Goal: Task Accomplishment & Management: Manage account settings

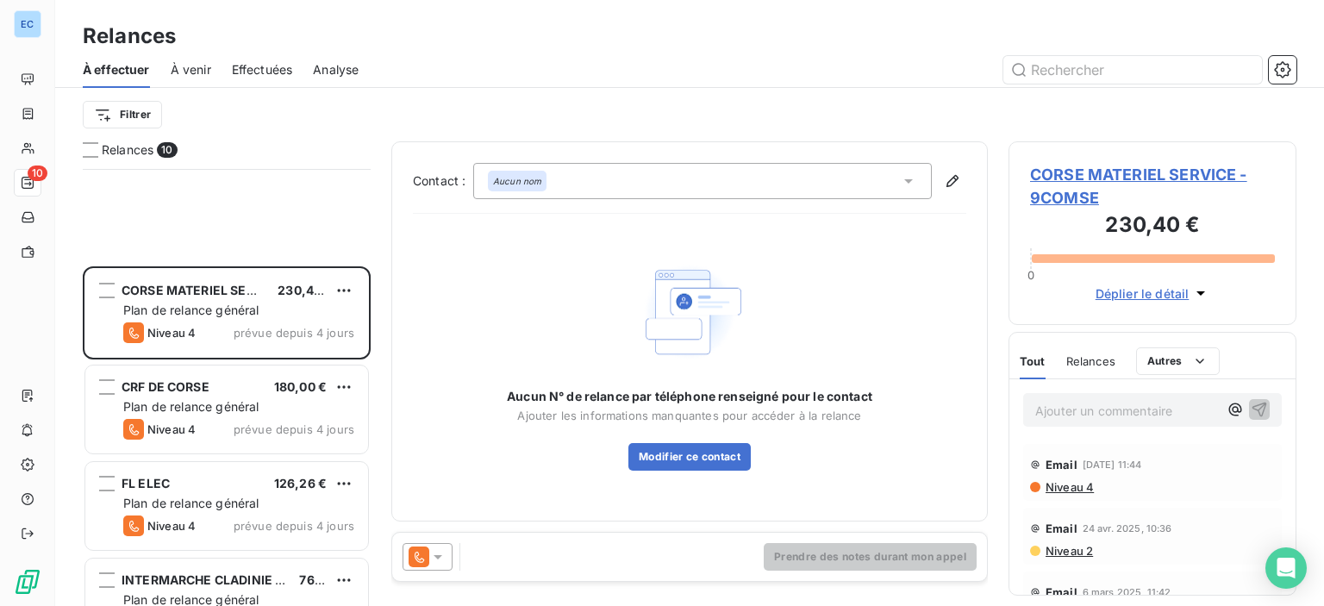
scroll to position [424, 274]
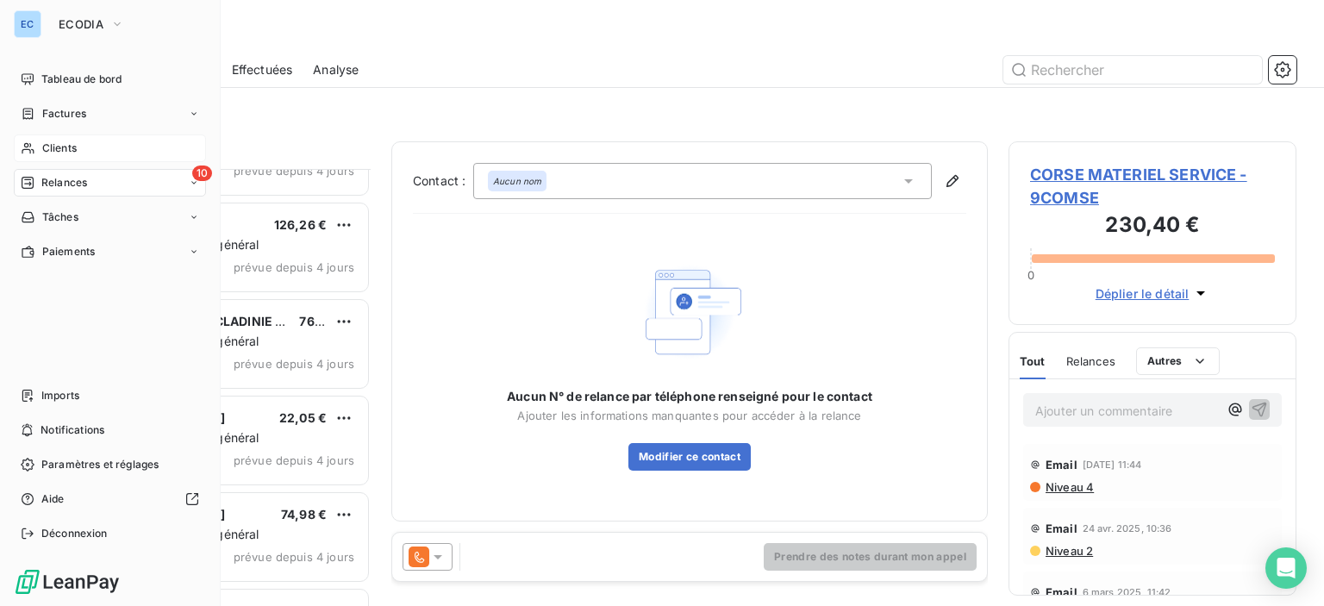
click at [79, 146] on div "Clients" at bounding box center [110, 148] width 192 height 28
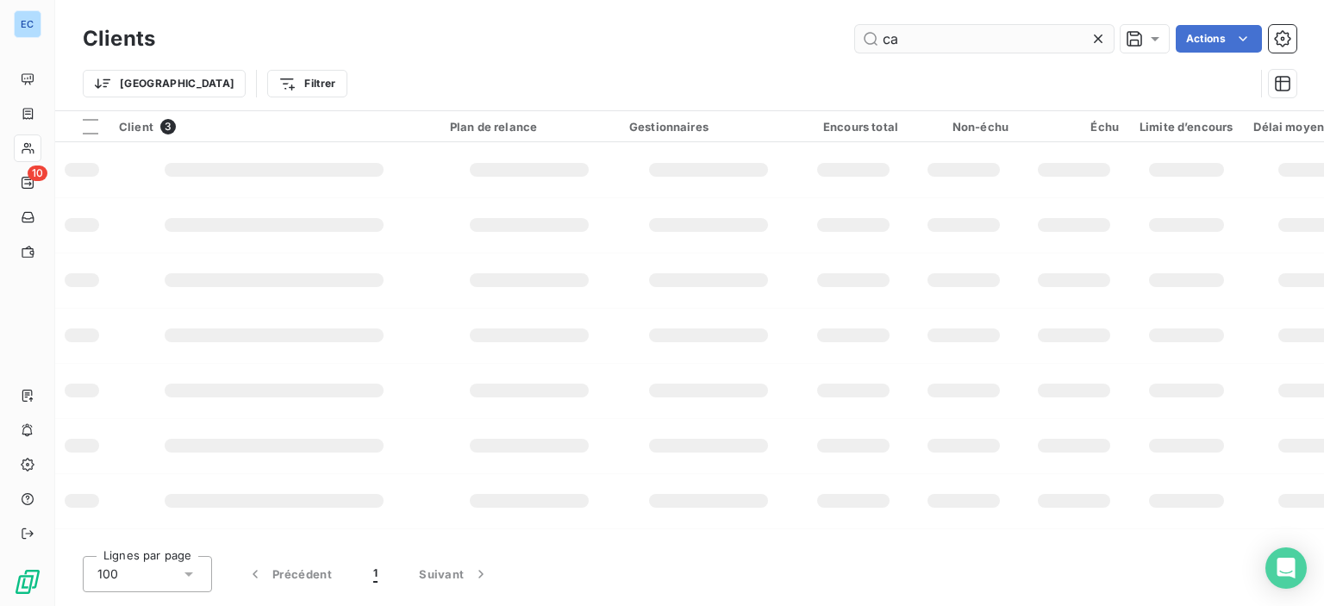
type input "c"
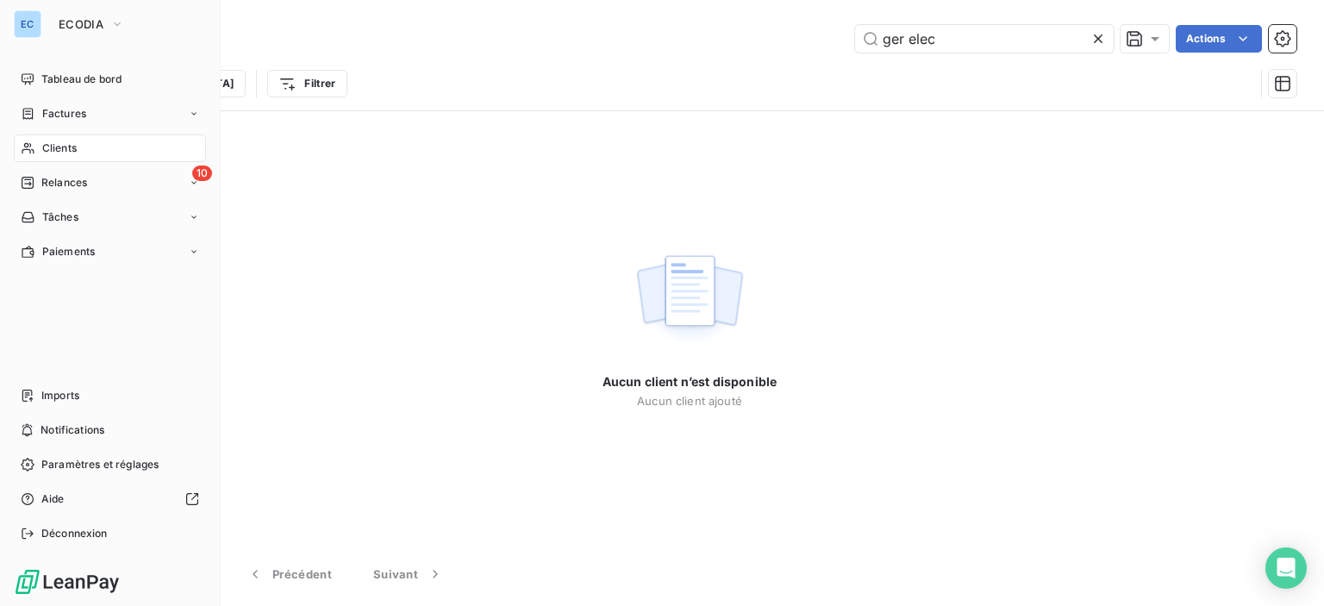
click at [59, 151] on span "Clients" at bounding box center [59, 148] width 34 height 16
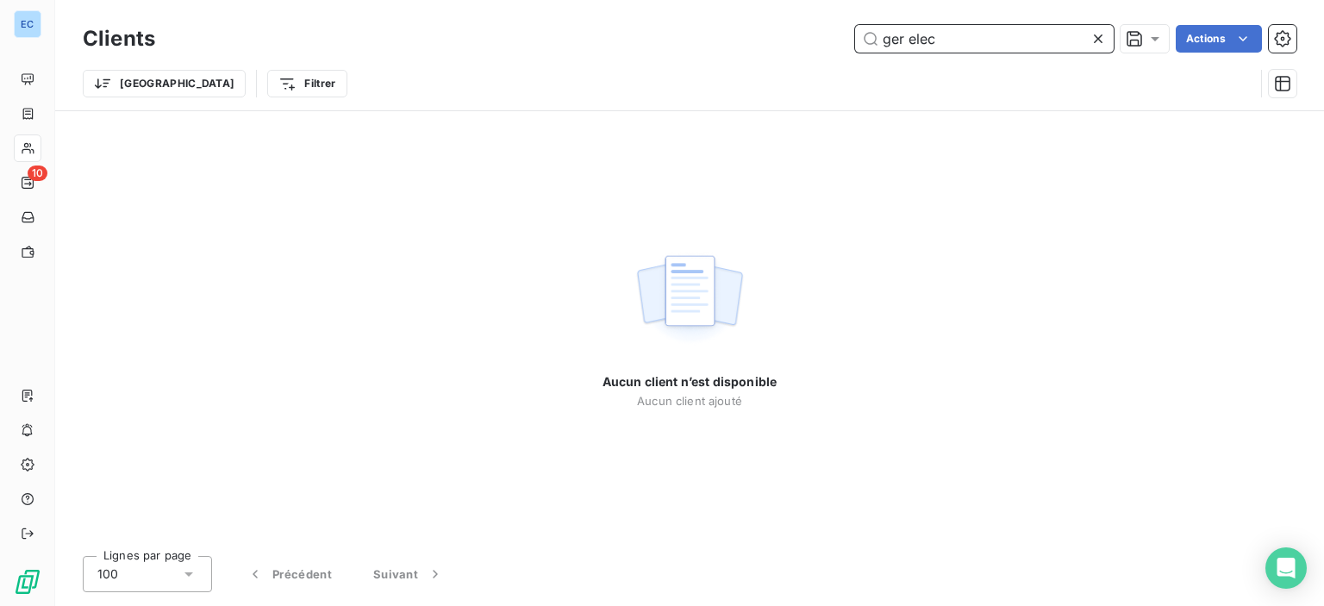
click at [954, 37] on input "ger elec" at bounding box center [984, 39] width 259 height 28
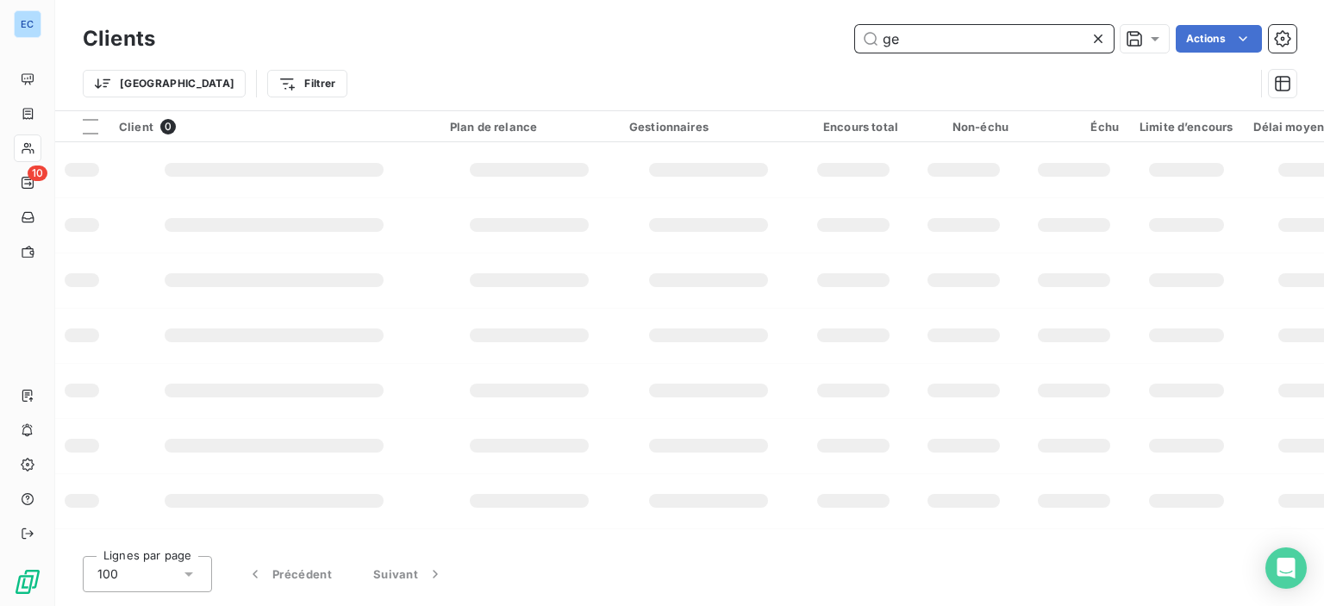
type input "g"
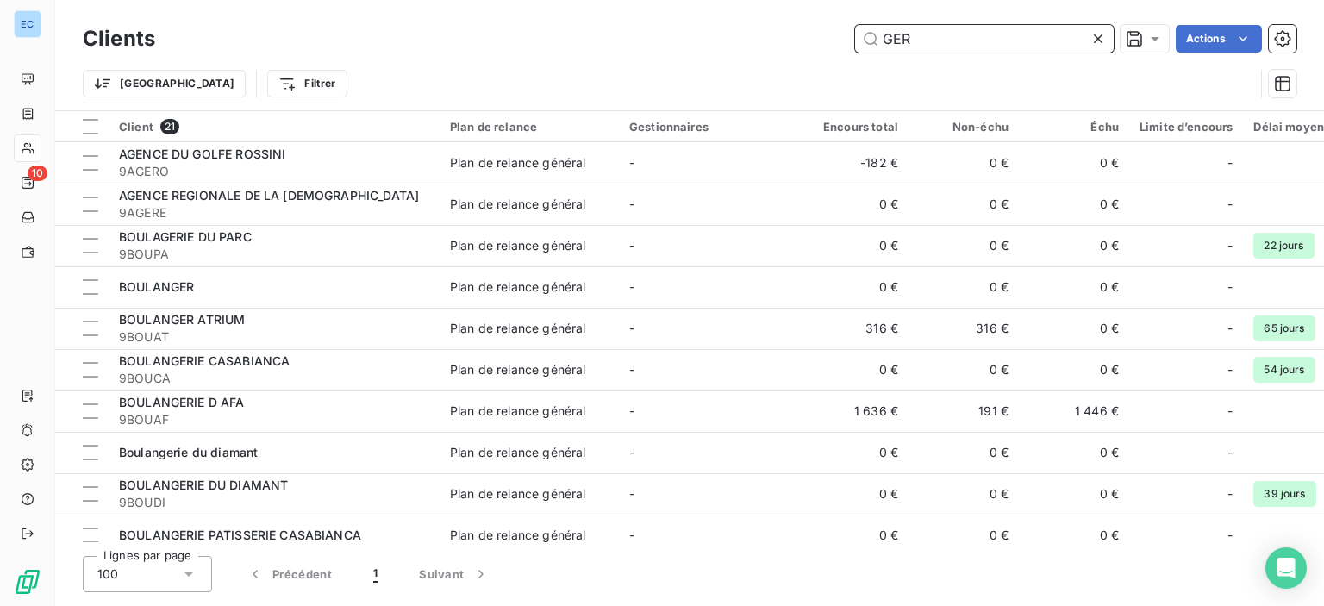
scroll to position [259, 0]
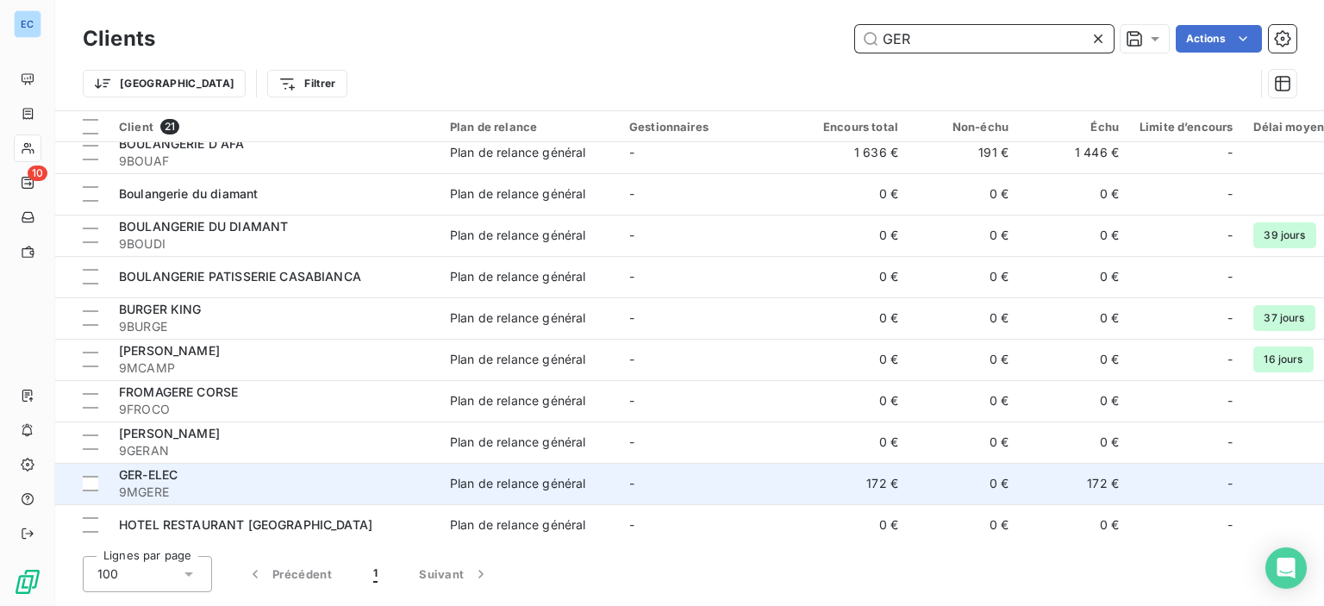
type input "GER"
click at [882, 485] on td "172 €" at bounding box center [853, 483] width 110 height 41
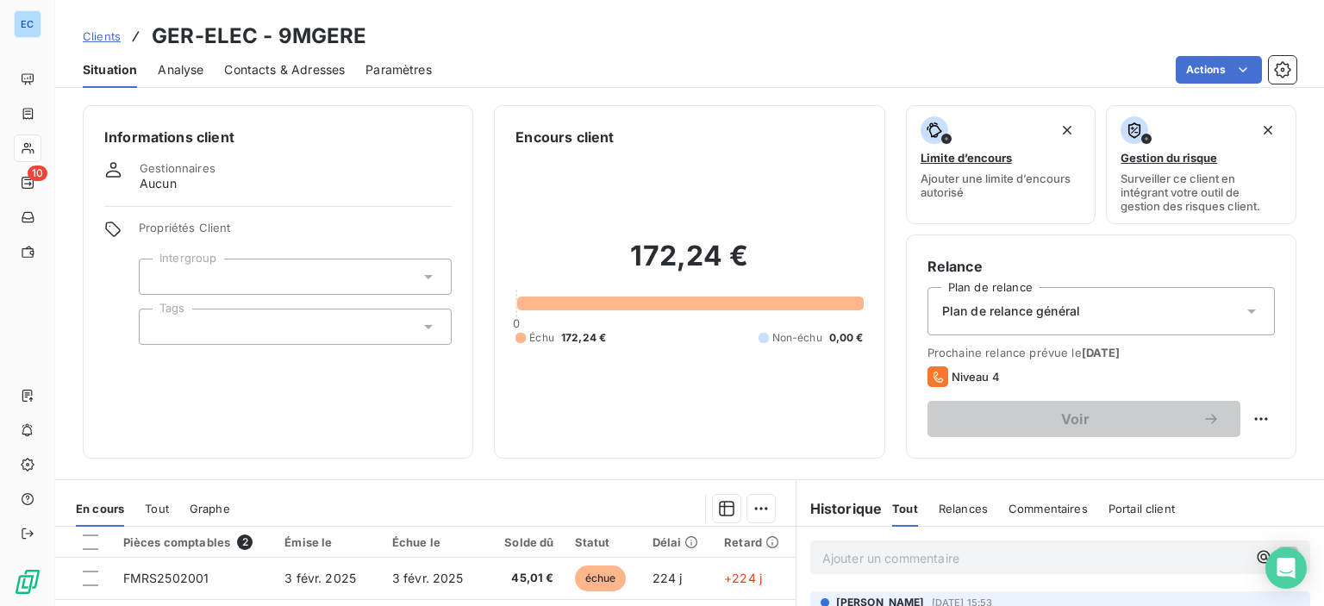
click at [261, 75] on span "Contacts & Adresses" at bounding box center [284, 69] width 121 height 17
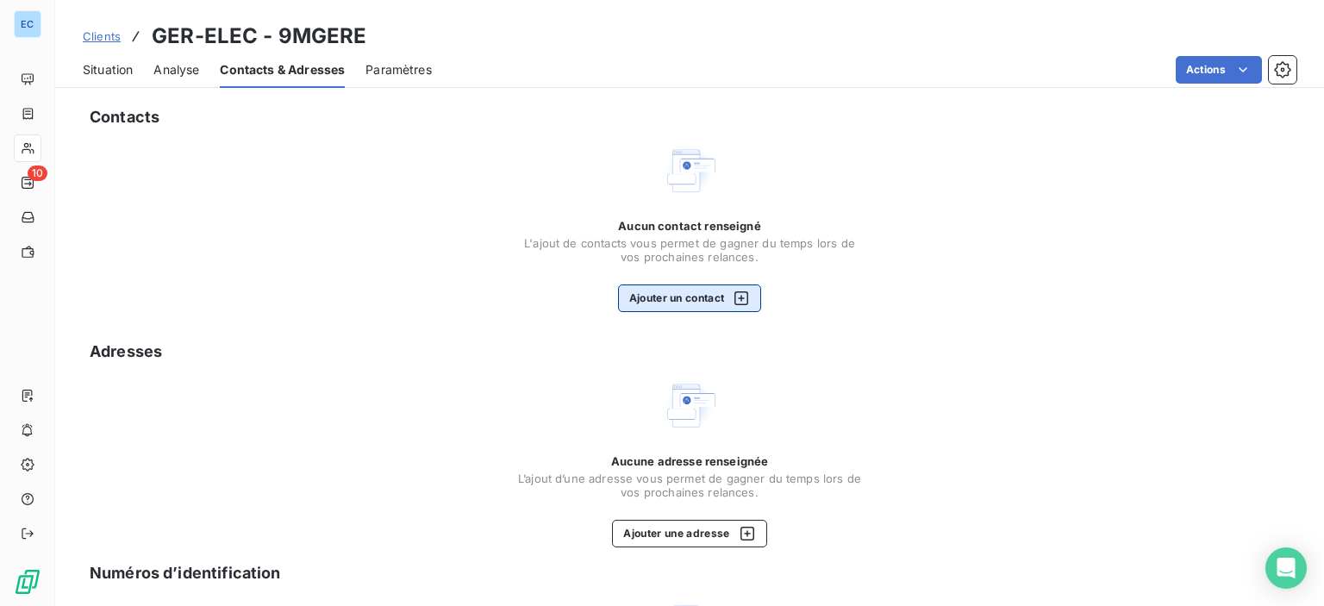
click at [618, 305] on button "Ajouter un contact" at bounding box center [690, 298] width 144 height 28
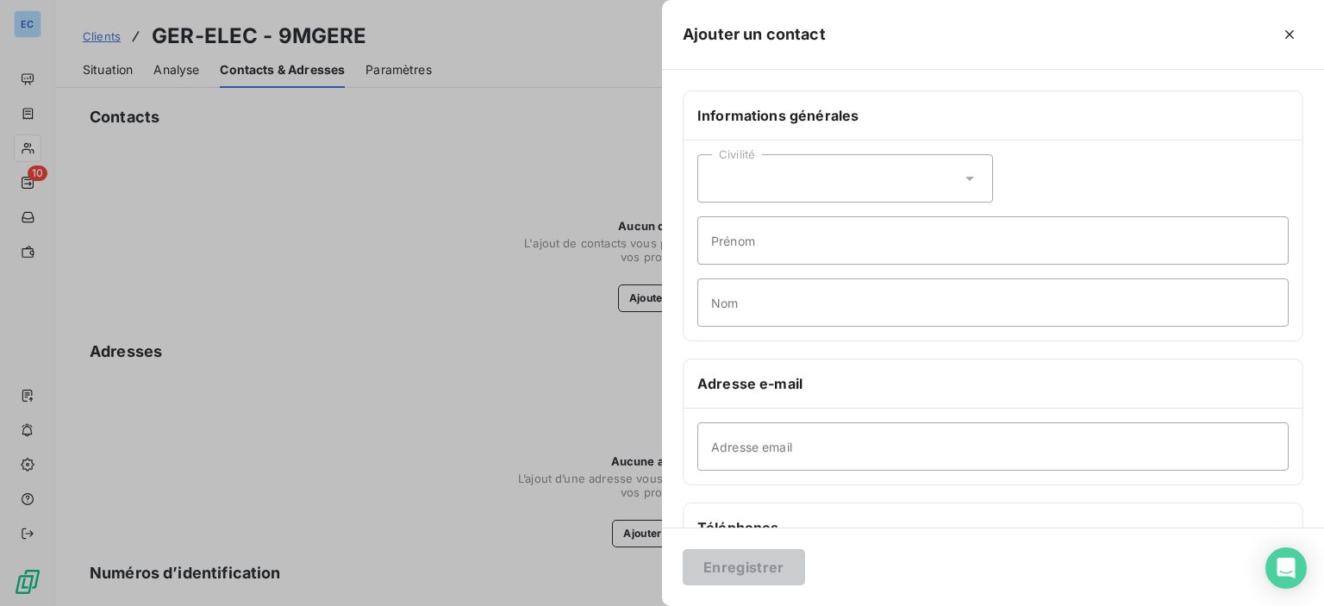
scroll to position [172, 0]
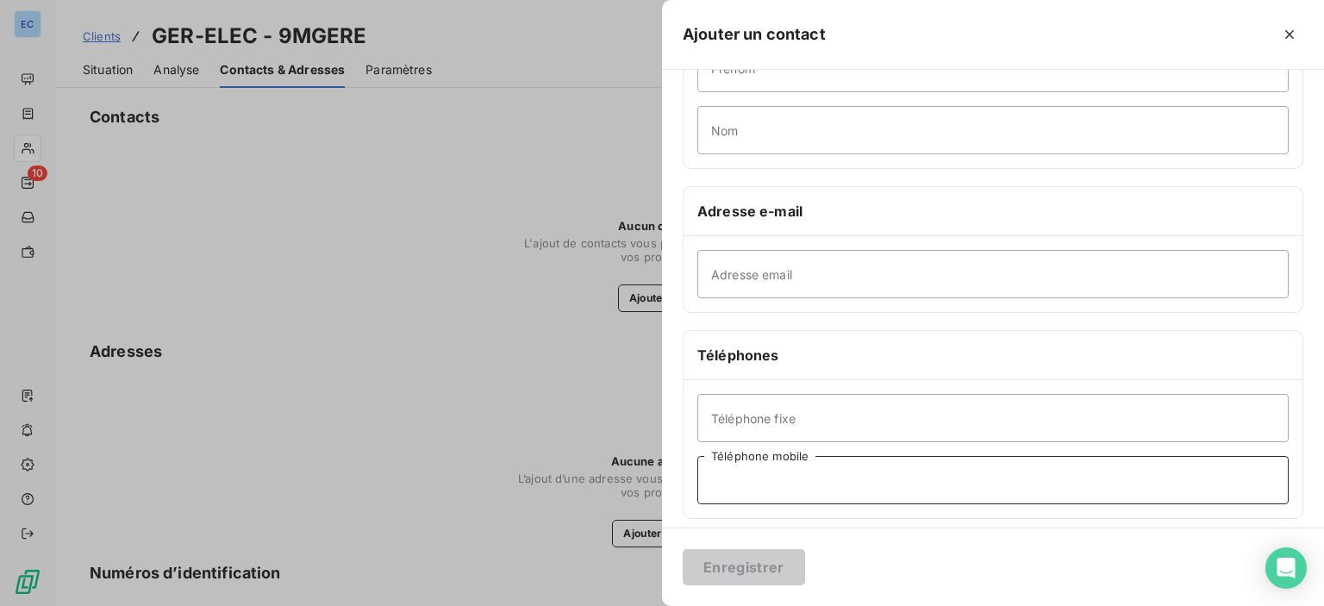
click at [744, 486] on input "Téléphone mobile" at bounding box center [992, 480] width 591 height 48
click at [777, 489] on input "06.12.92.1765" at bounding box center [992, 480] width 591 height 48
click at [769, 475] on input "06.12.92.1765" at bounding box center [992, 480] width 591 height 48
click at [776, 484] on input "06.12.92.1765" at bounding box center [992, 480] width 591 height 48
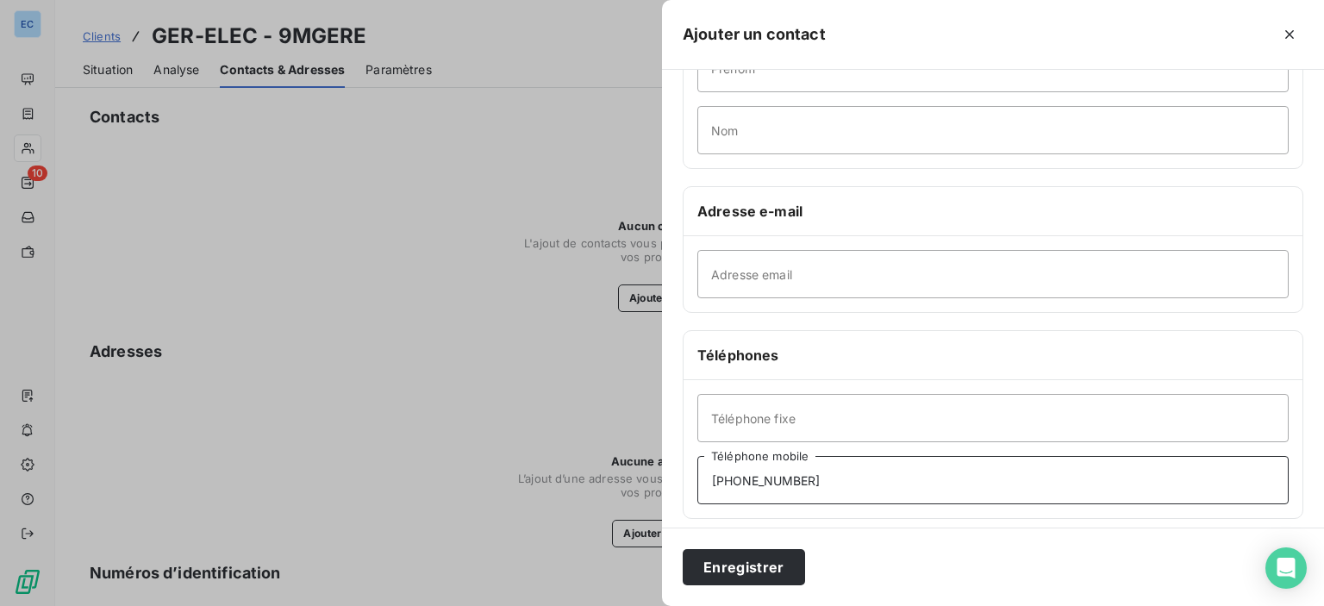
type input "[PHONE_NUMBER]"
click at [834, 287] on input "Adresse email" at bounding box center [992, 274] width 591 height 48
type input "[EMAIL_ADDRESS][DOMAIN_NAME]"
click at [755, 561] on button "Enregistrer" at bounding box center [744, 567] width 122 height 36
